Goal: Obtain resource: Obtain resource

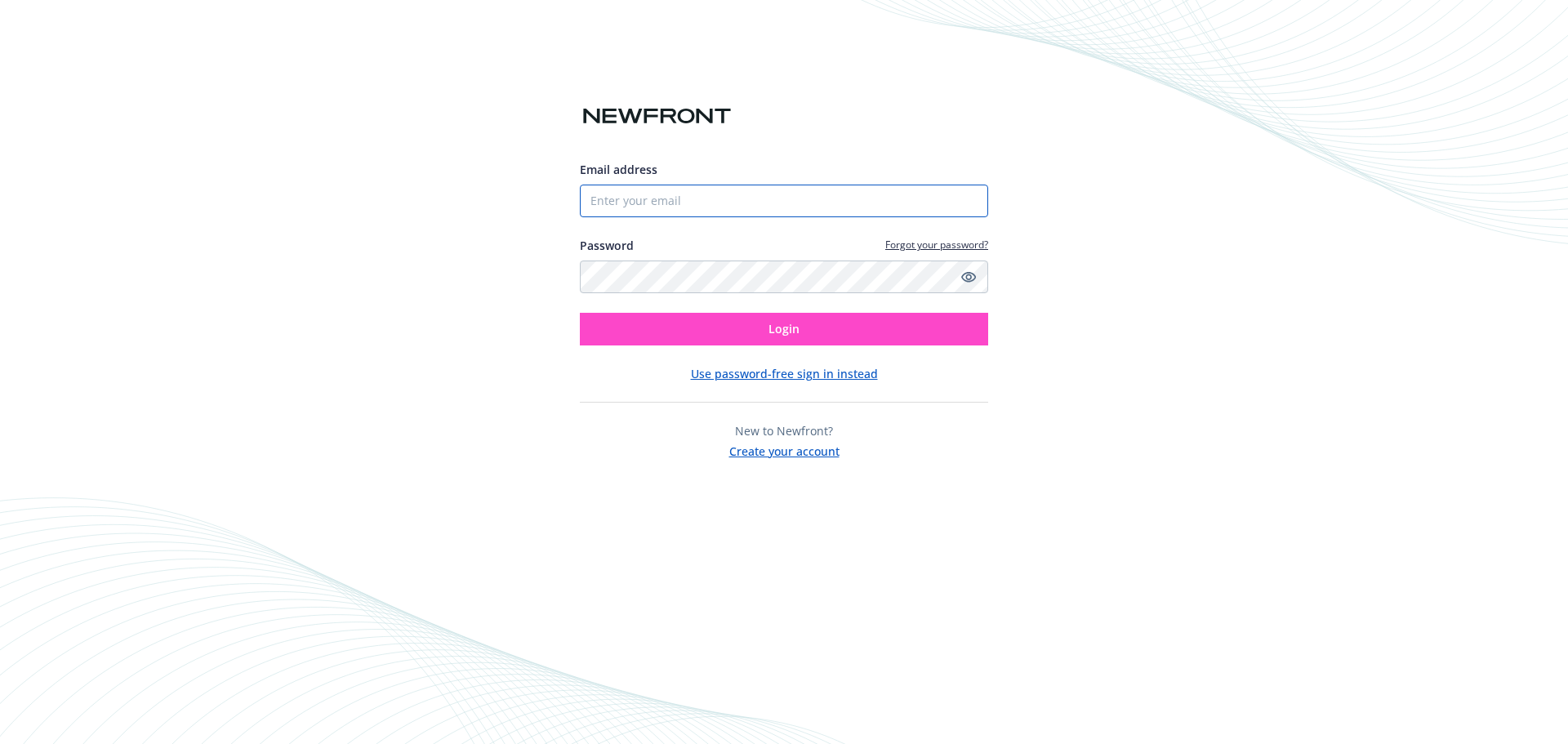
type input "[EMAIL_ADDRESS][DOMAIN_NAME]"
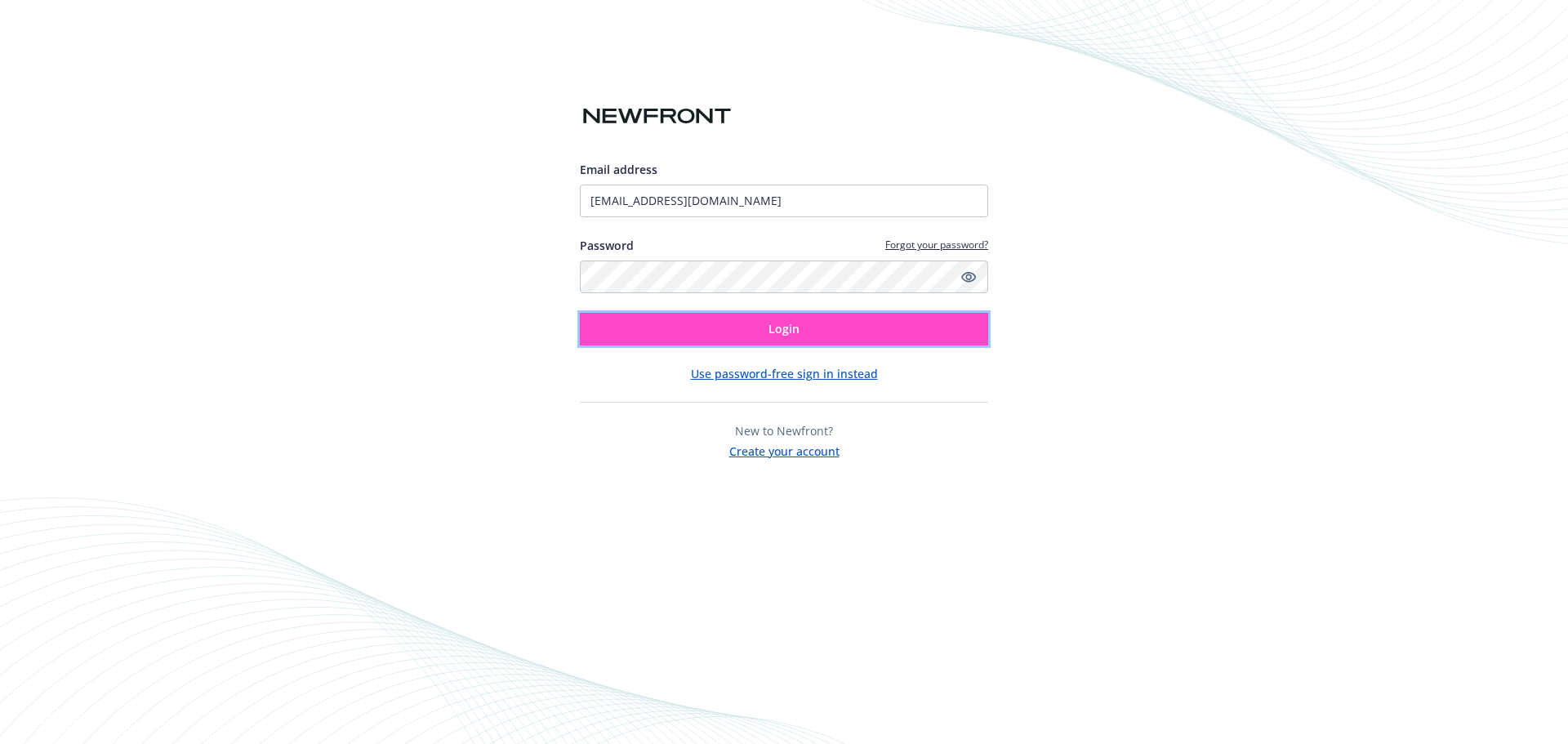
click at [768, 334] on button "Login" at bounding box center [784, 328] width 408 height 32
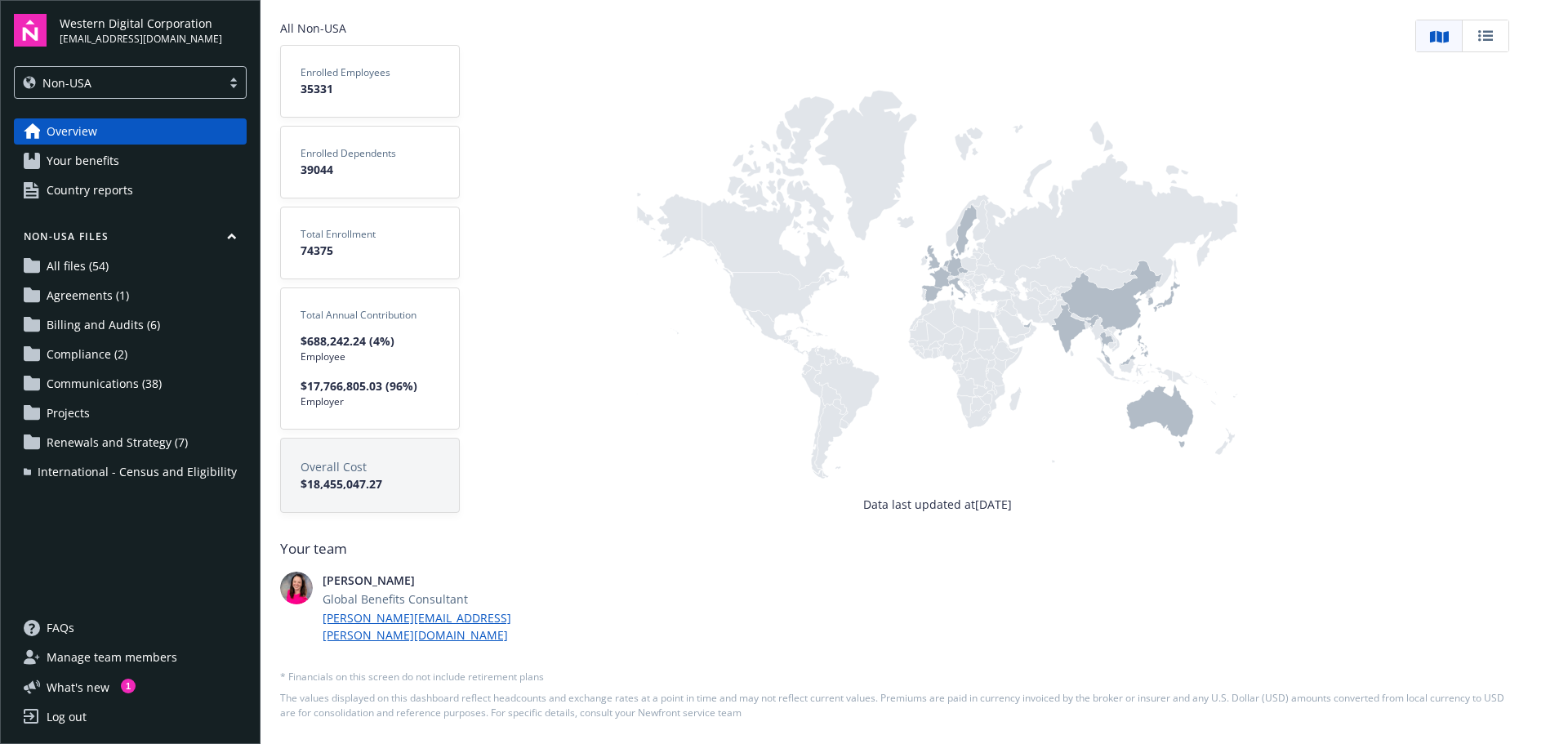
click at [135, 73] on div "Non-USA" at bounding box center [118, 83] width 206 height 21
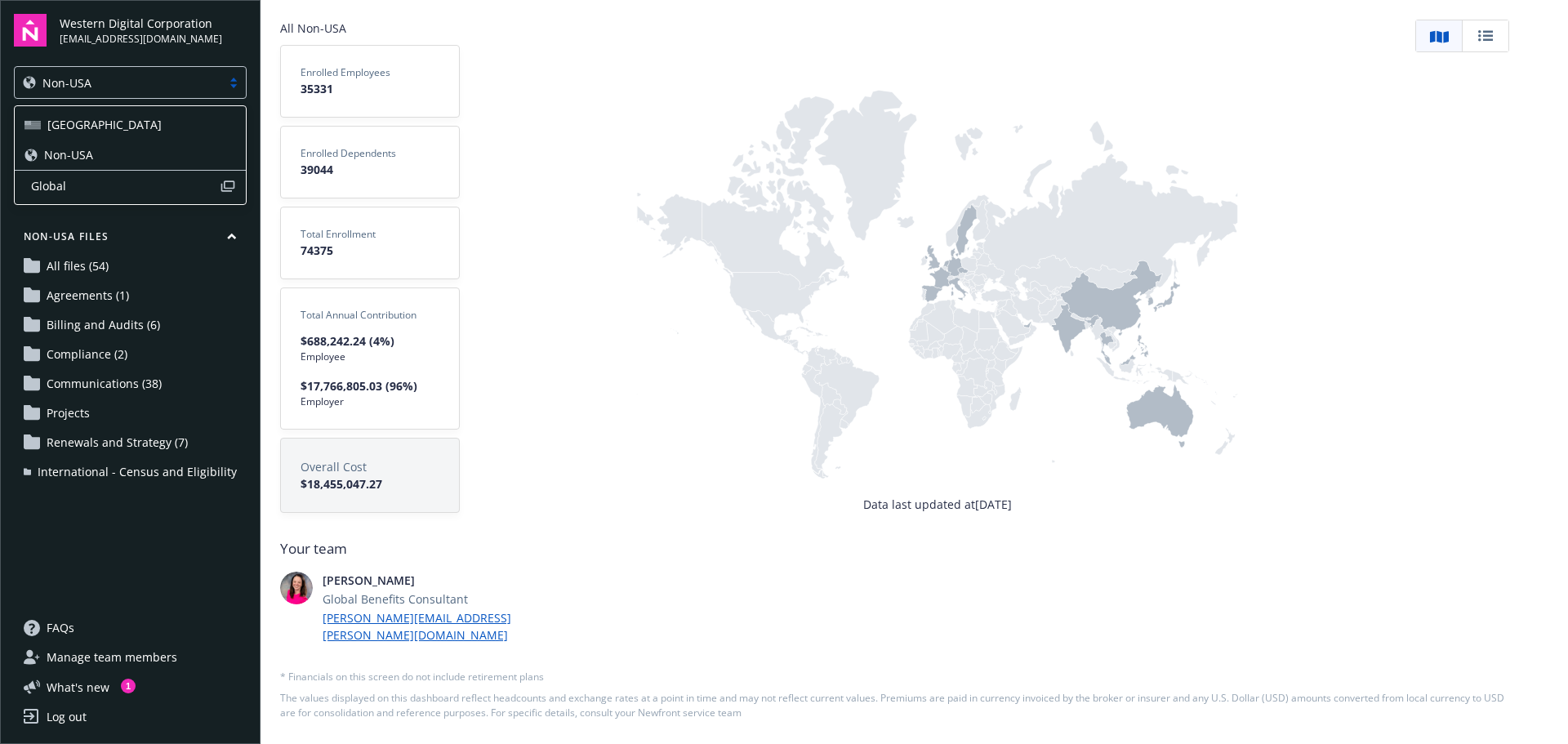
click at [115, 113] on div "[GEOGRAPHIC_DATA]" at bounding box center [130, 124] width 231 height 30
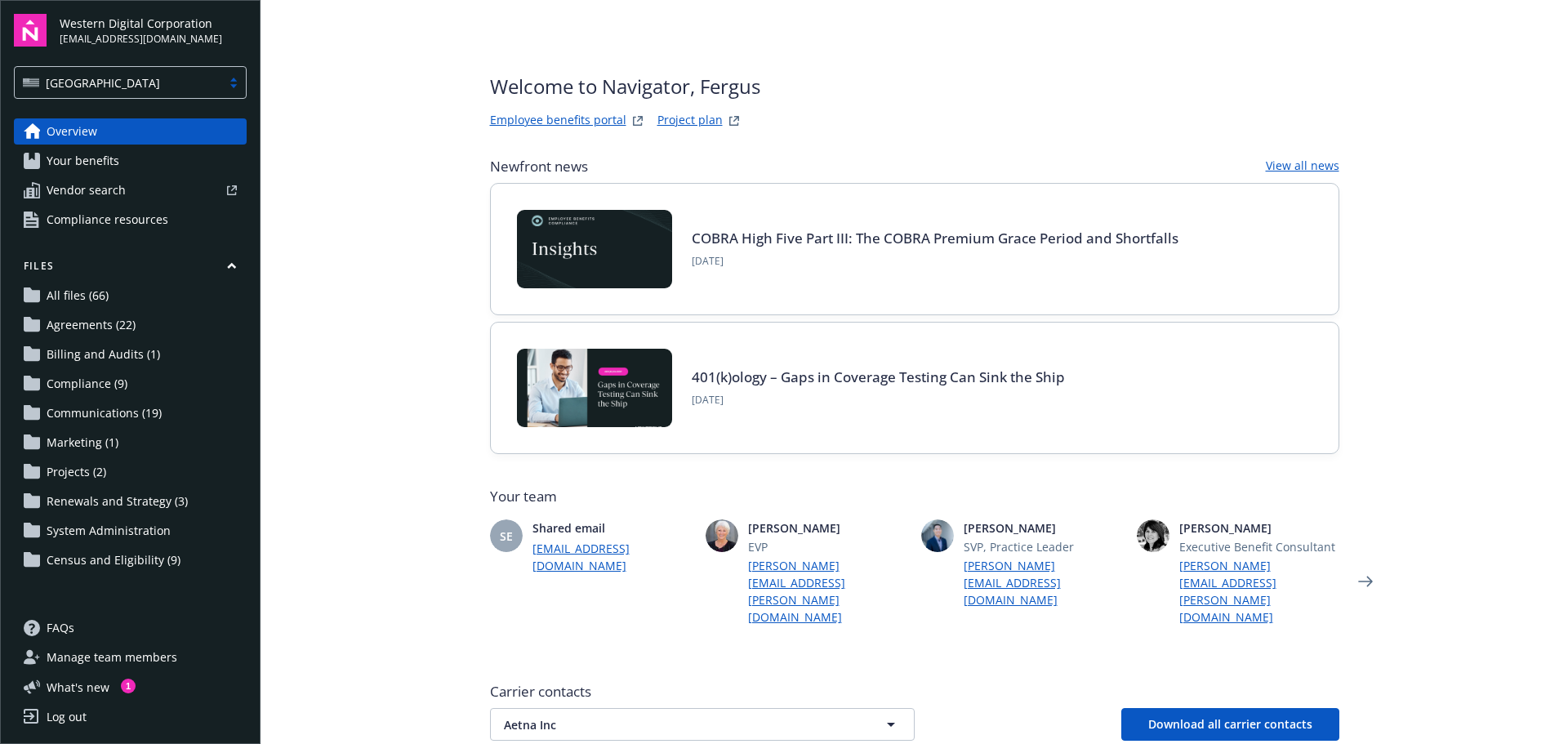
click at [147, 158] on link "Your benefits" at bounding box center [130, 160] width 233 height 27
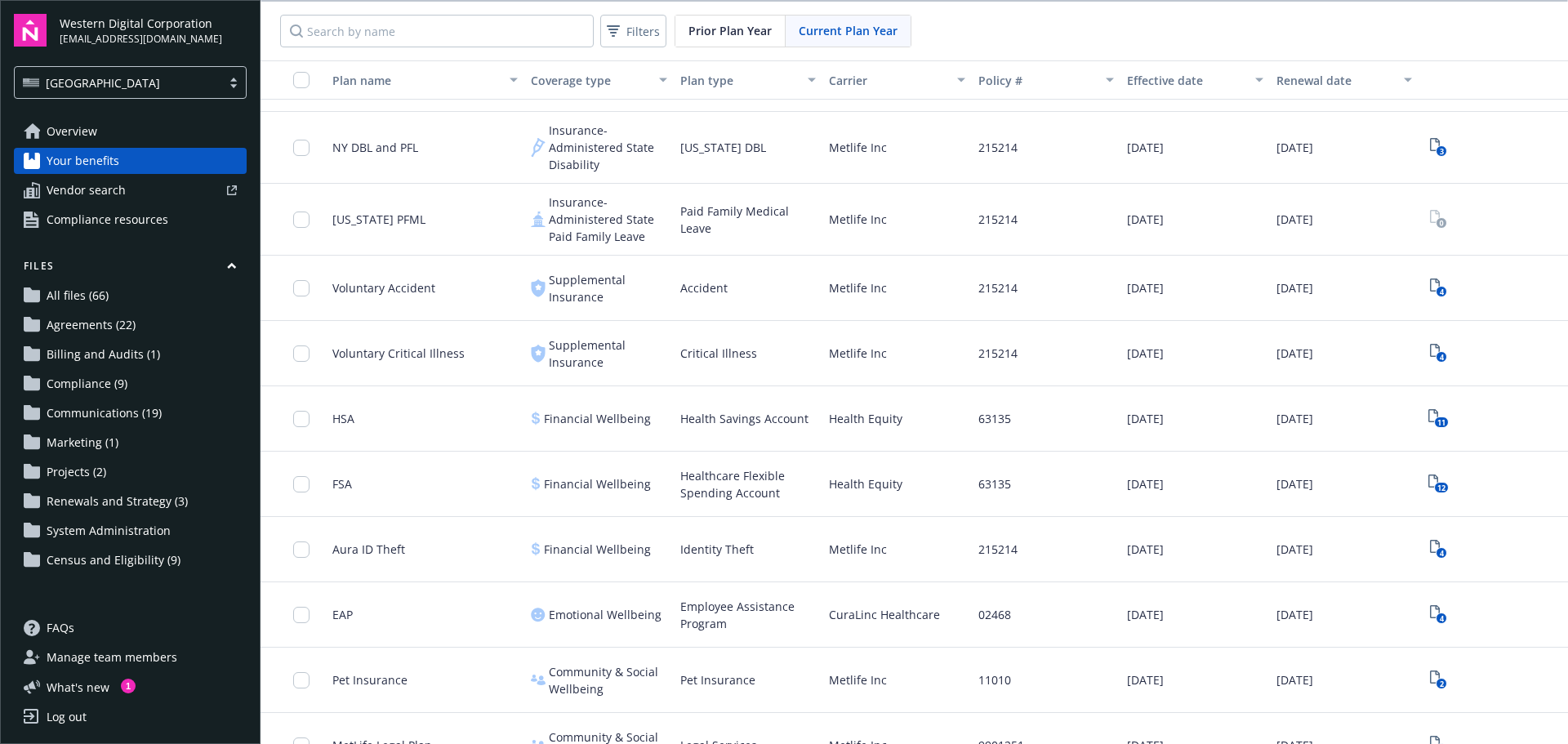
scroll to position [1388, 0]
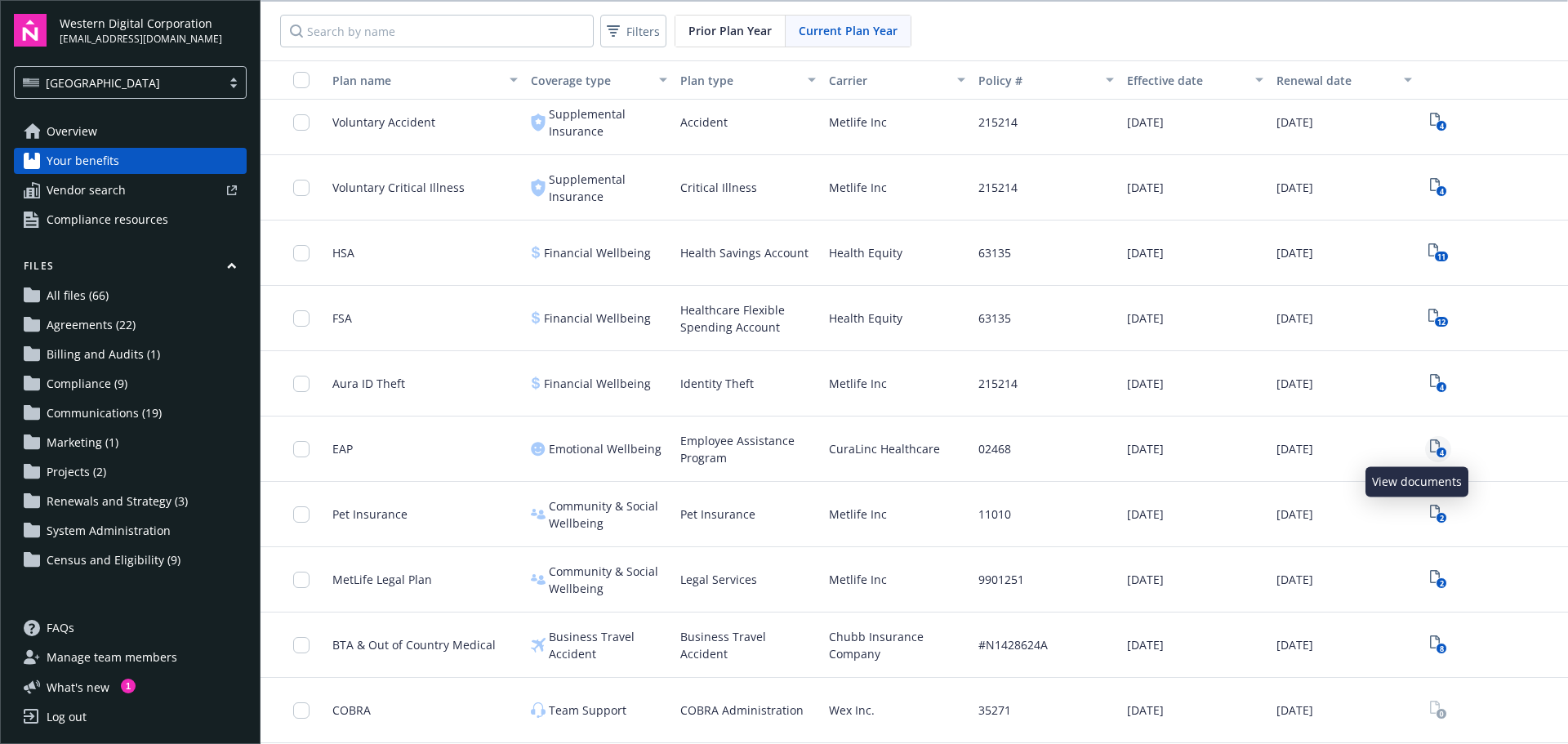
click at [1436, 452] on rect "View Plan Documents" at bounding box center [1441, 452] width 11 height 11
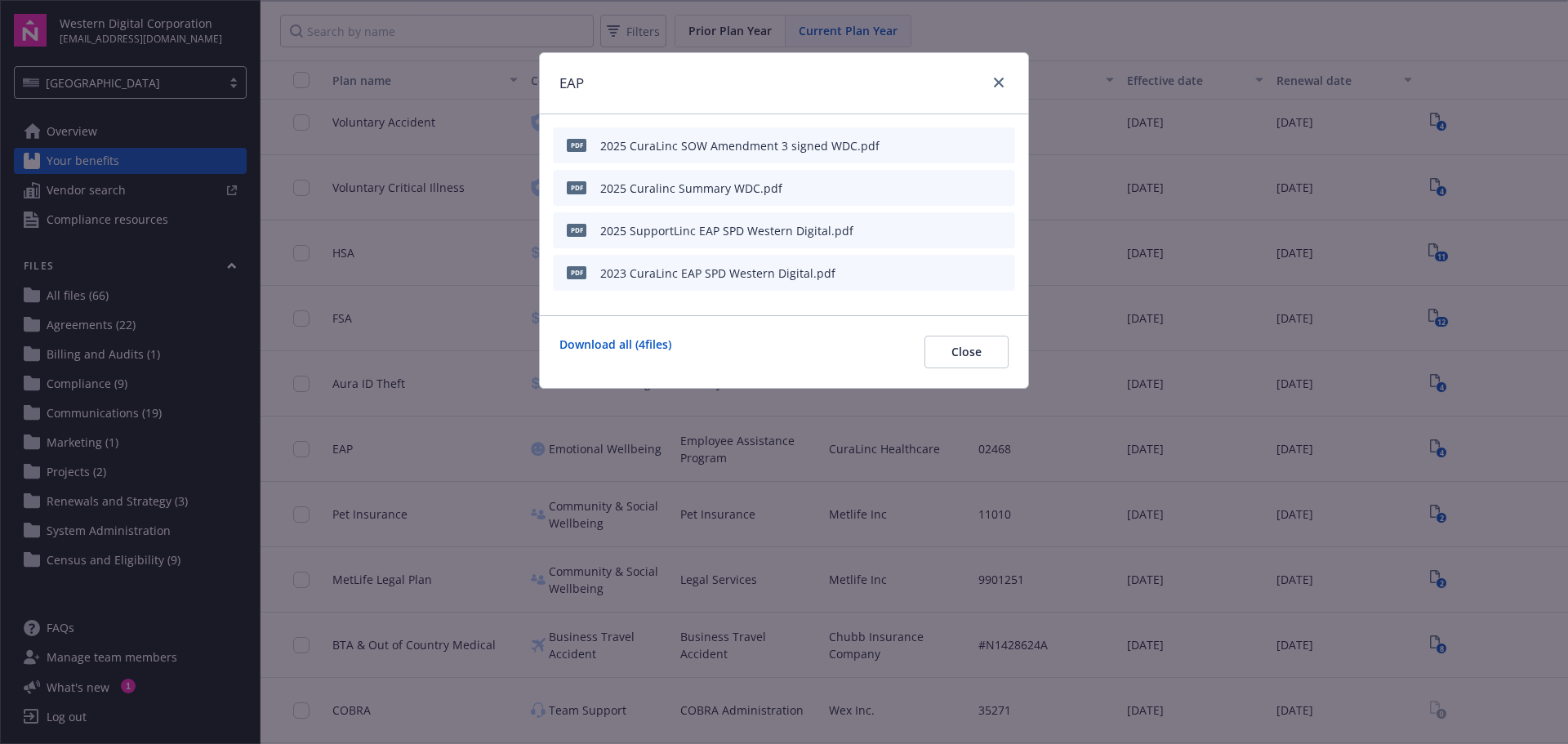
click at [826, 312] on div "pdf 2025 CuraLinc SOW Amendment 3 signed WDC.pdf pdf 2025 Curalinc Summary WDC.…" at bounding box center [784, 214] width 489 height 200
click at [1003, 147] on icon "preview file" at bounding box center [999, 144] width 15 height 12
click at [1004, 181] on icon "preview file" at bounding box center [999, 187] width 15 height 12
click at [1003, 227] on icon "preview file" at bounding box center [999, 230] width 15 height 12
